Goal: Find specific page/section: Find specific page/section

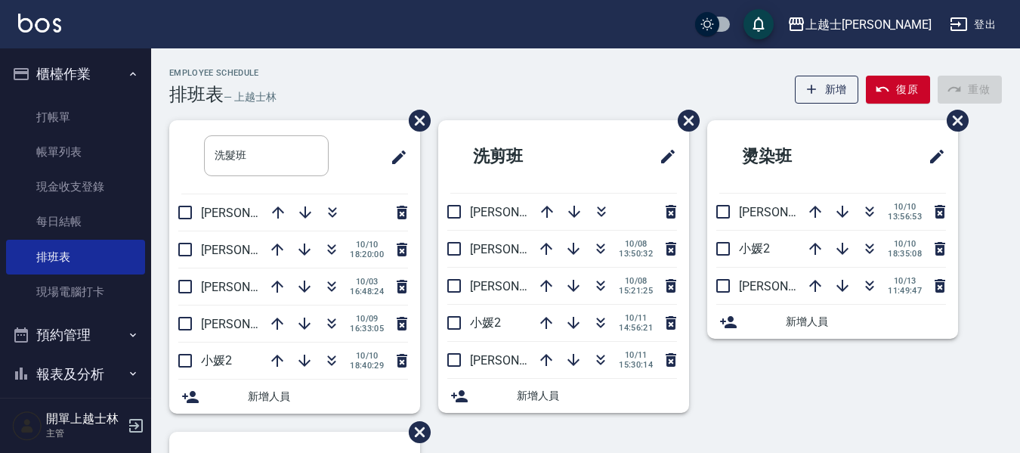
drag, startPoint x: 0, startPoint y: 0, endPoint x: 82, endPoint y: 362, distance: 371.2
click at [83, 376] on button "報表及分析" at bounding box center [75, 374] width 139 height 39
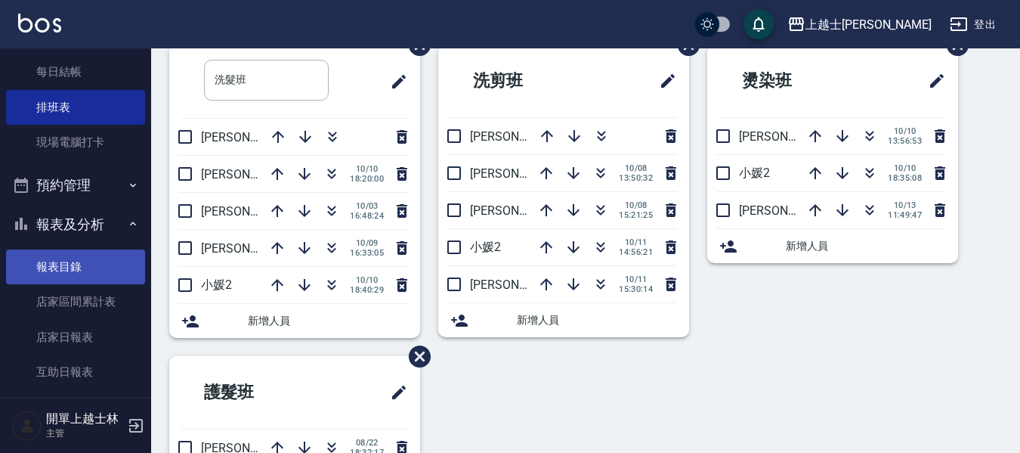
scroll to position [151, 0]
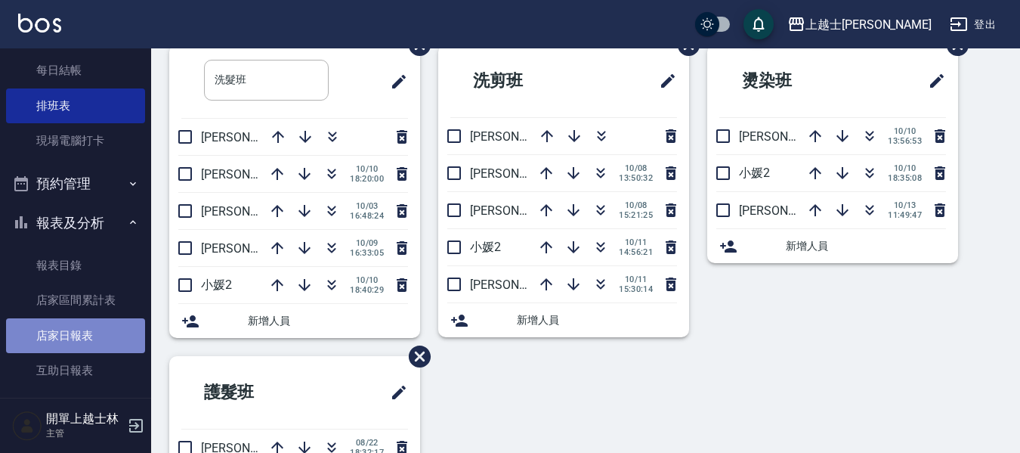
click at [94, 336] on link "店家日報表" at bounding box center [75, 335] width 139 height 35
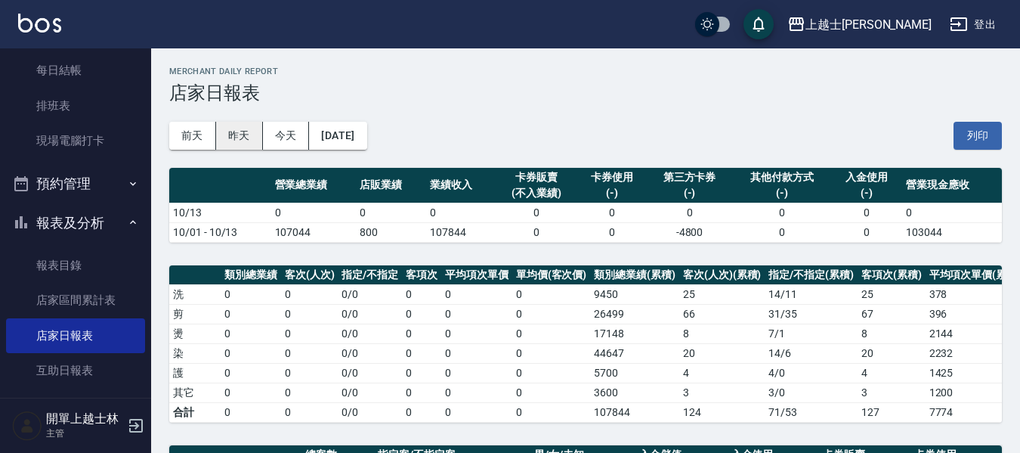
click at [245, 135] on button "昨天" at bounding box center [239, 136] width 47 height 28
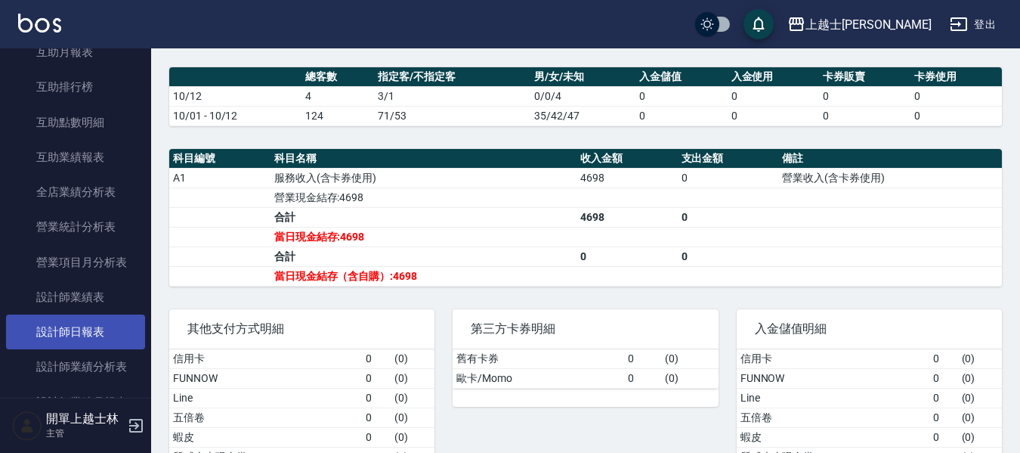
scroll to position [529, 0]
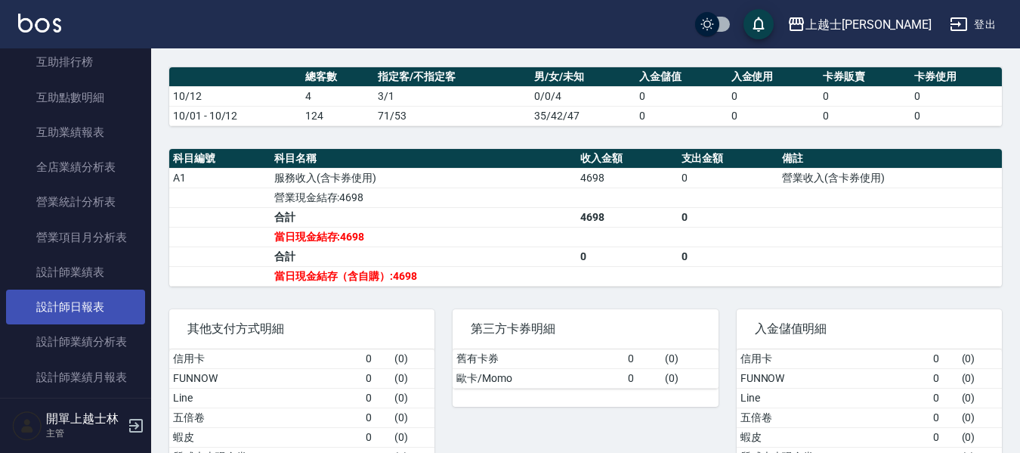
click at [90, 312] on link "設計師日報表" at bounding box center [75, 307] width 139 height 35
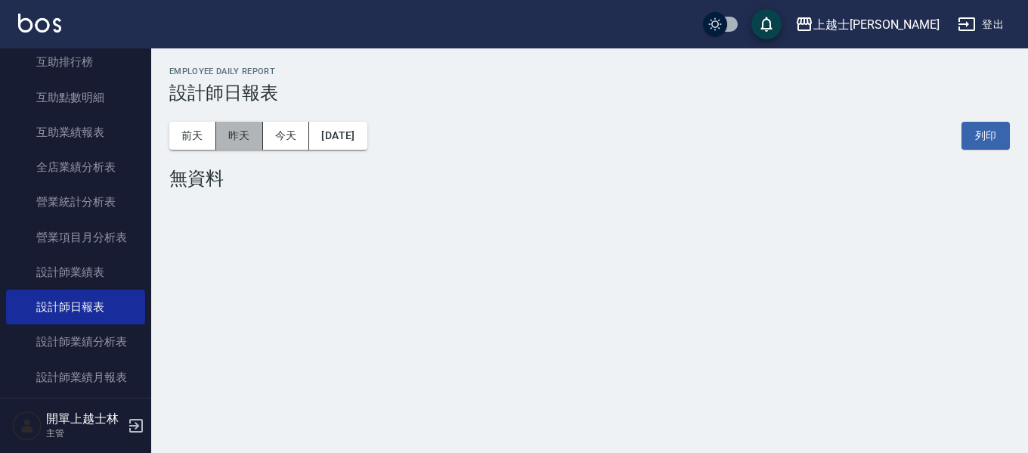
click at [244, 126] on button "昨天" at bounding box center [239, 136] width 47 height 28
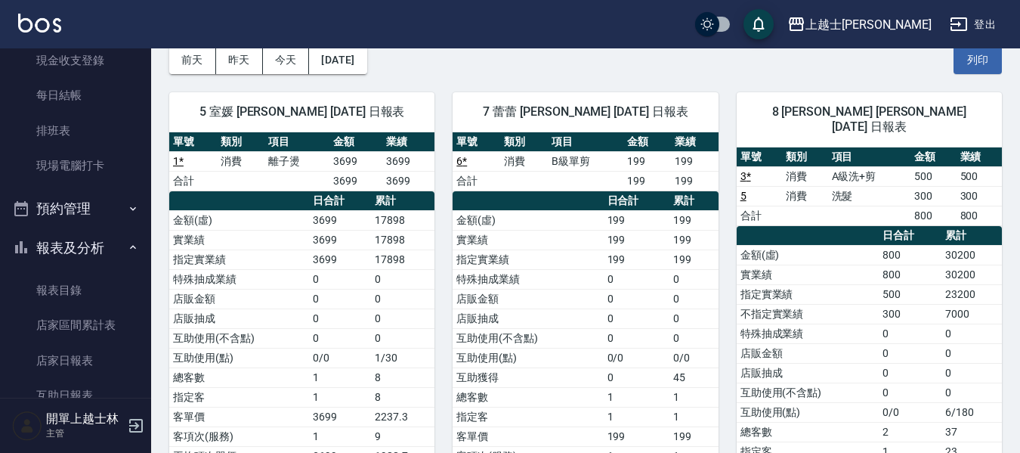
scroll to position [76, 0]
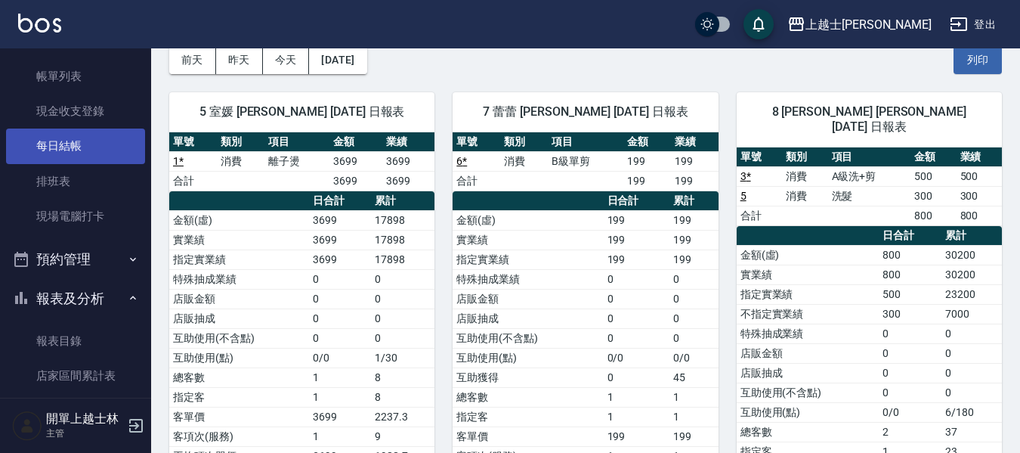
click at [88, 146] on link "每日結帳" at bounding box center [75, 146] width 139 height 35
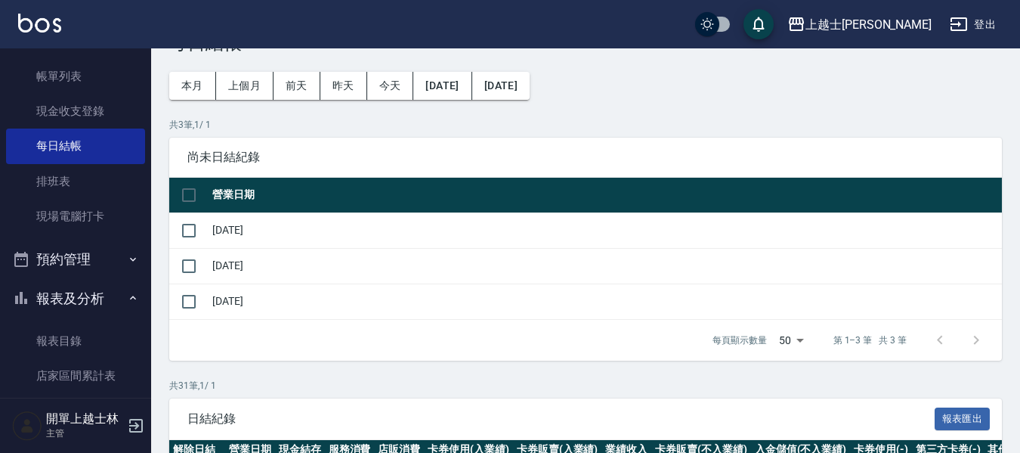
scroll to position [76, 0]
